Goal: Information Seeking & Learning: Learn about a topic

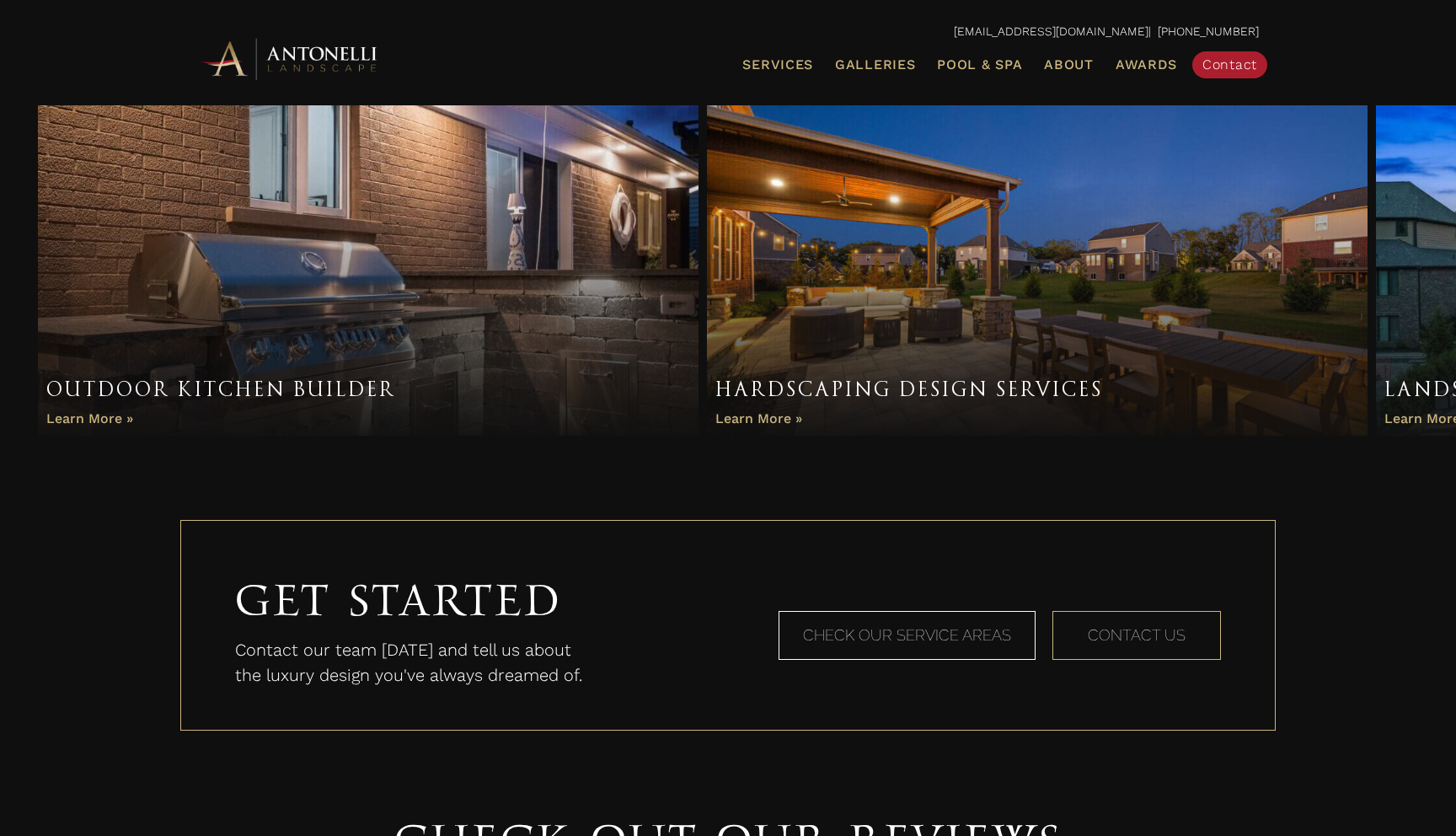
scroll to position [1162, 0]
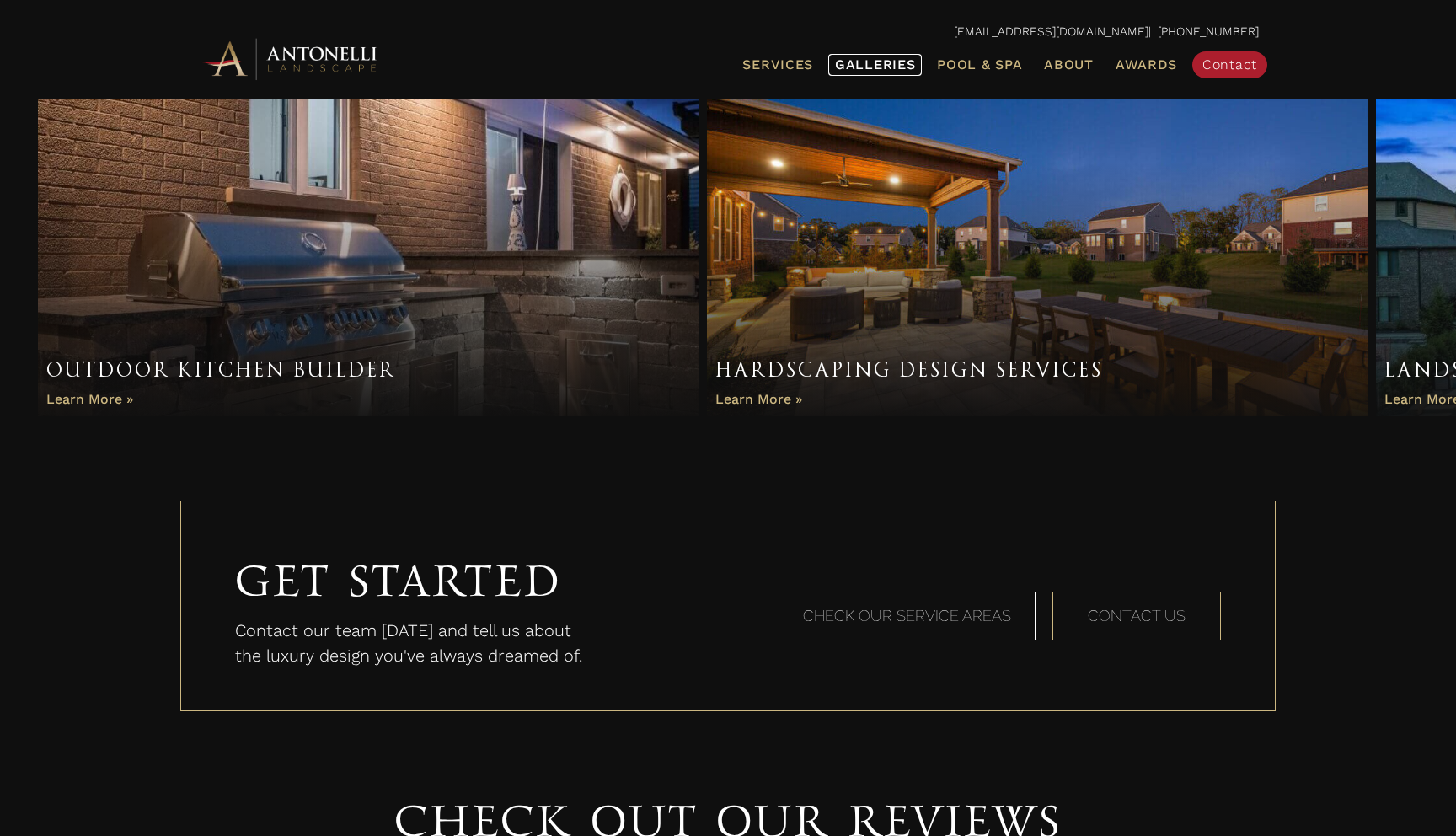
click at [882, 73] on link "Galleries" at bounding box center [876, 64] width 94 height 22
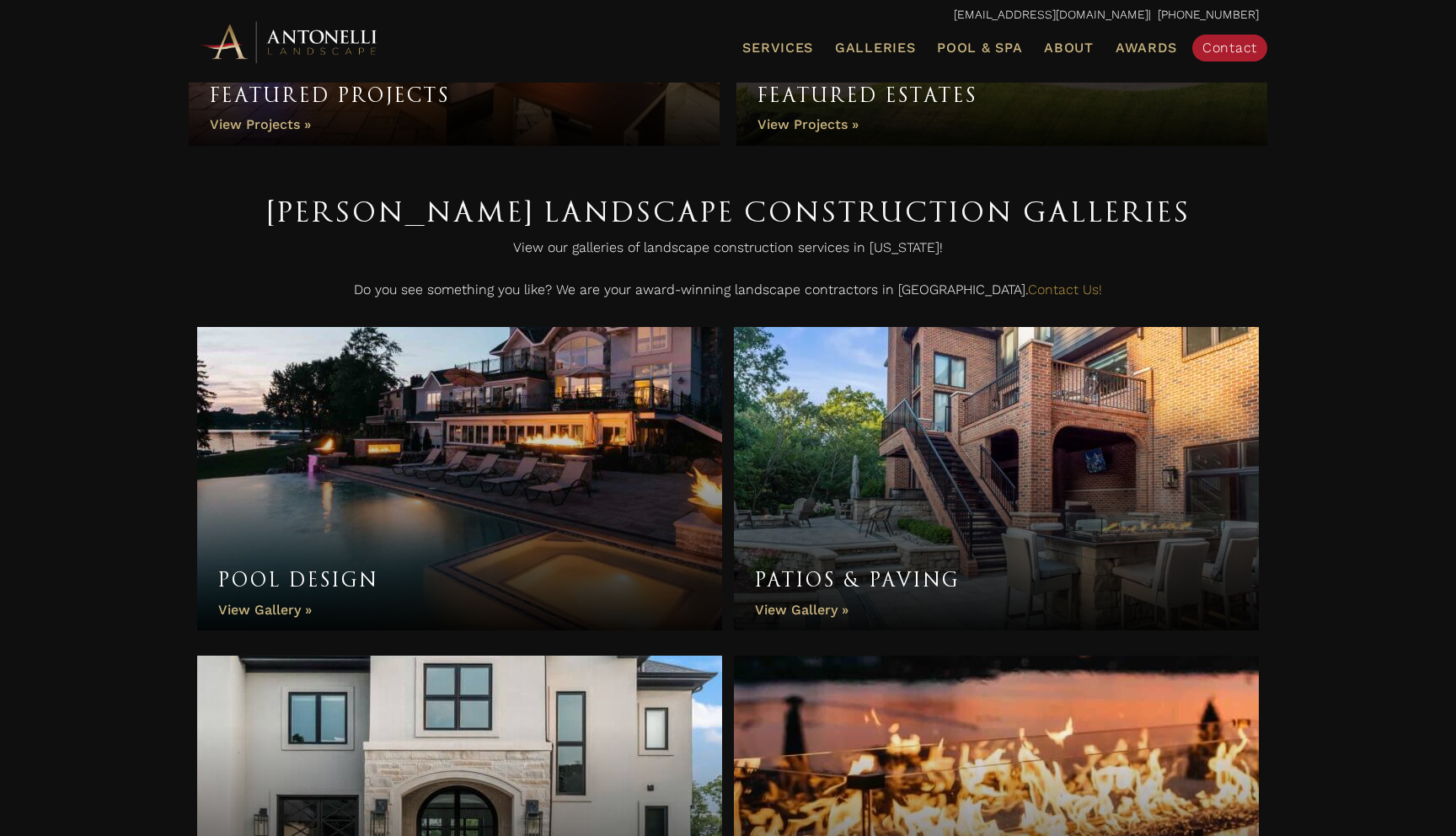
scroll to position [358, 0]
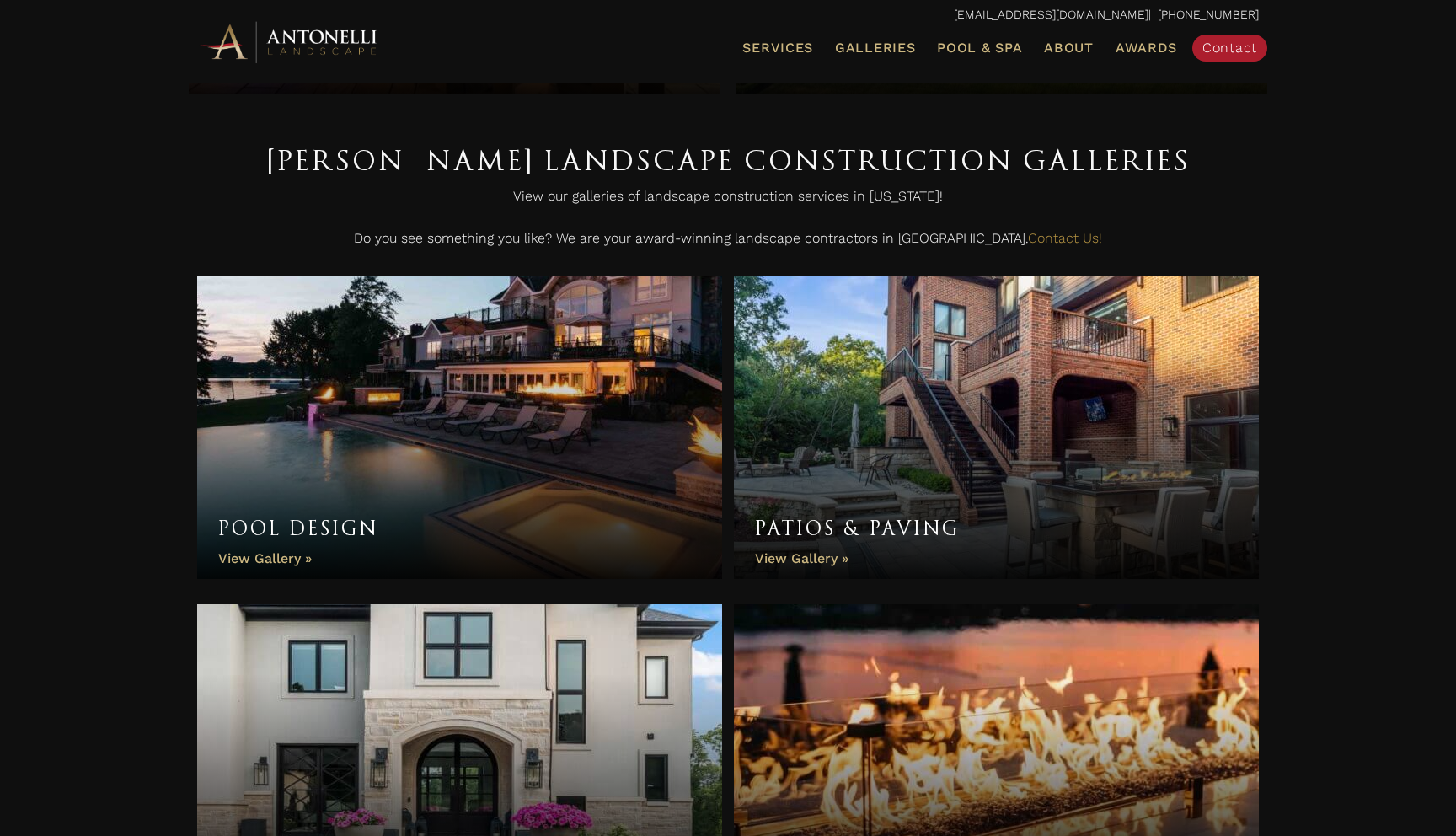
click at [929, 428] on link "Patios & Paving" at bounding box center [996, 428] width 525 height 304
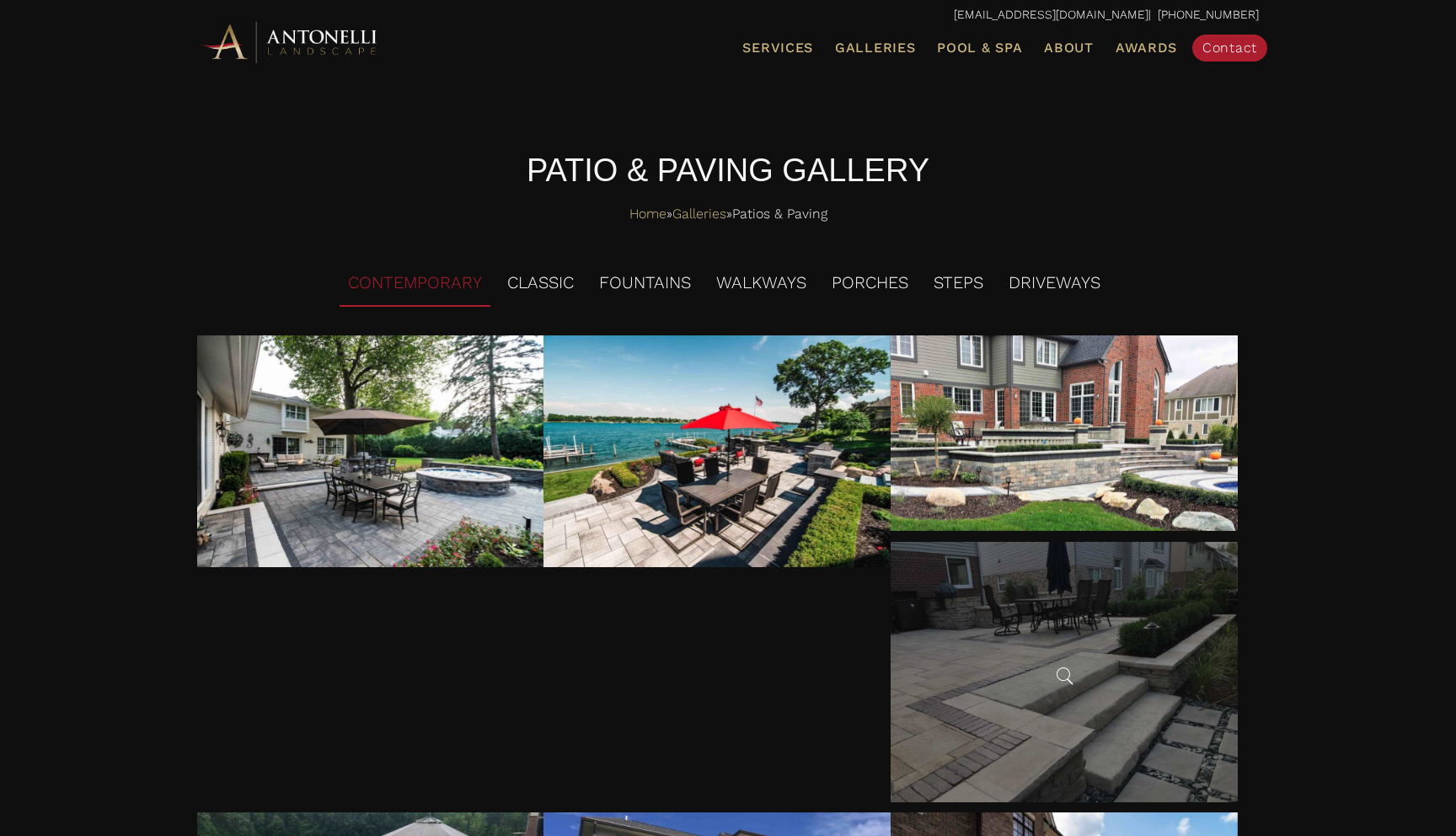
click at [996, 675] on div at bounding box center [1065, 672] width 347 height 260
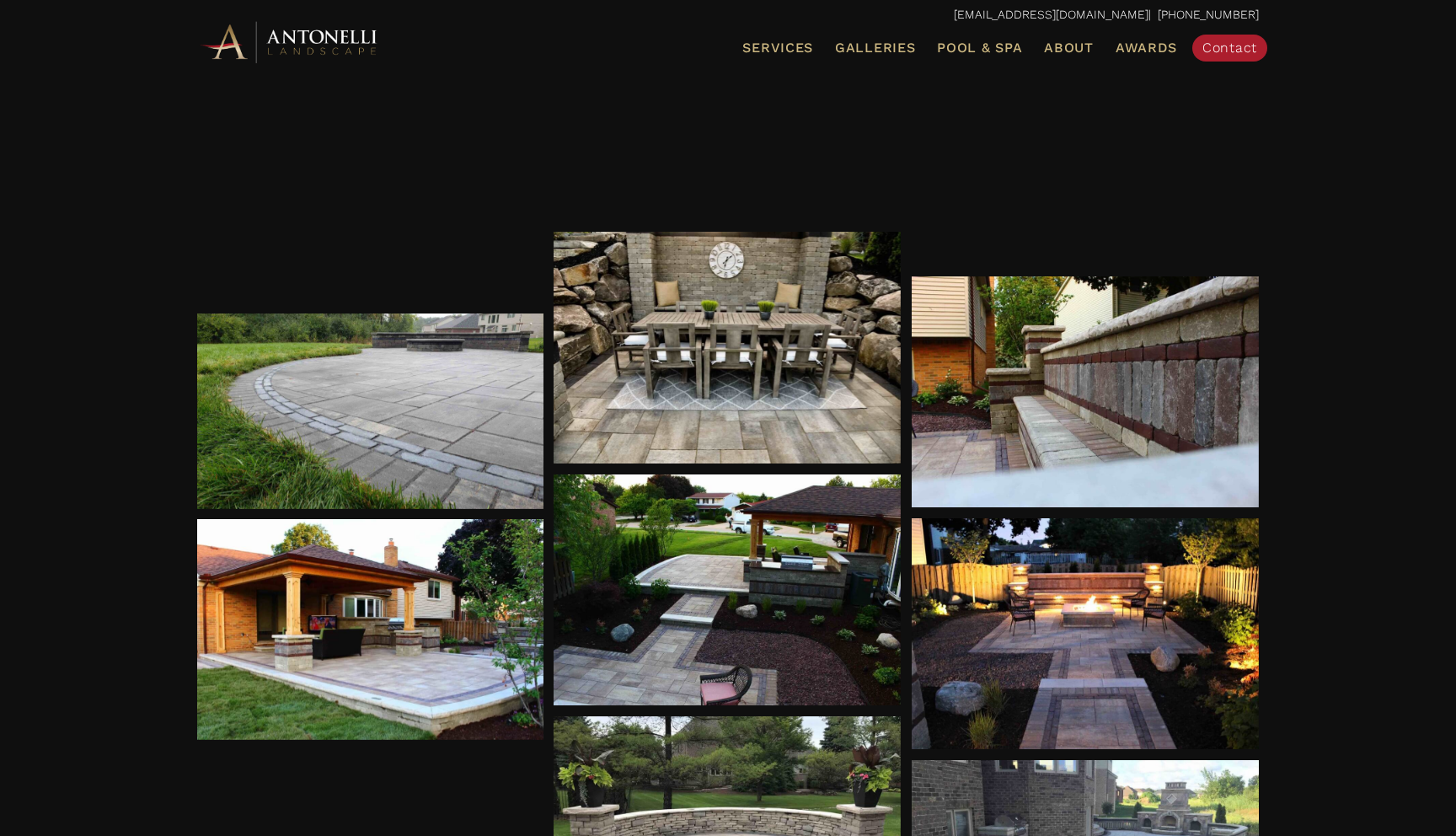
scroll to position [1327, 0]
